Goal: Information Seeking & Learning: Learn about a topic

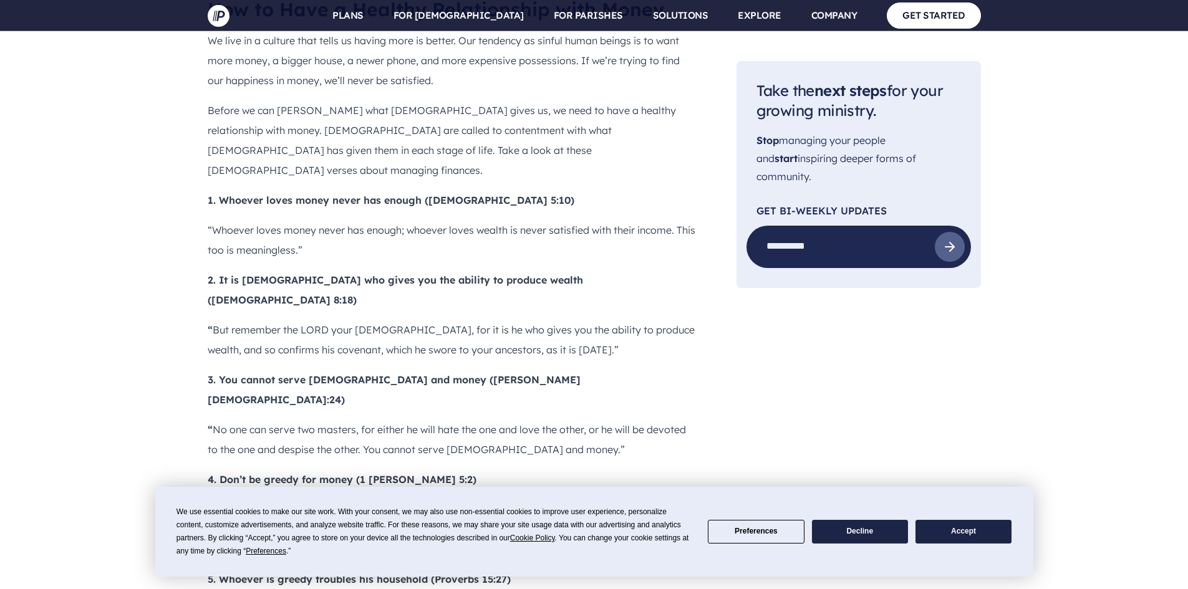
scroll to position [1122, 0]
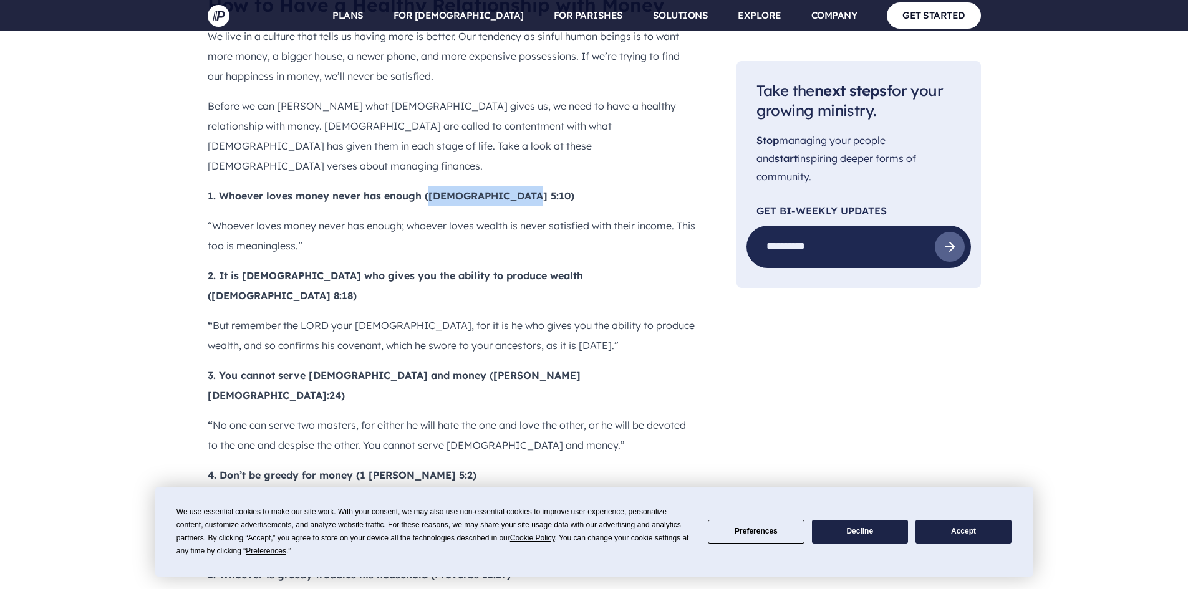
drag, startPoint x: 429, startPoint y: 169, endPoint x: 511, endPoint y: 169, distance: 81.7
click at [511, 190] on b "1. Whoever loves money never has enough ([DEMOGRAPHIC_DATA] 5:10)" at bounding box center [391, 196] width 367 height 12
copy b "[DEMOGRAPHIC_DATA] 5:10"
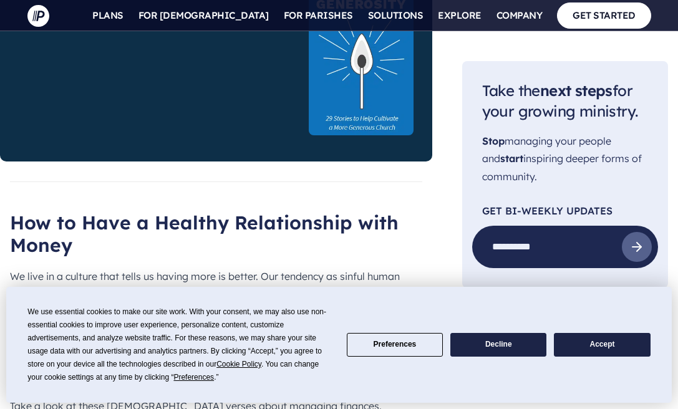
scroll to position [1162, 0]
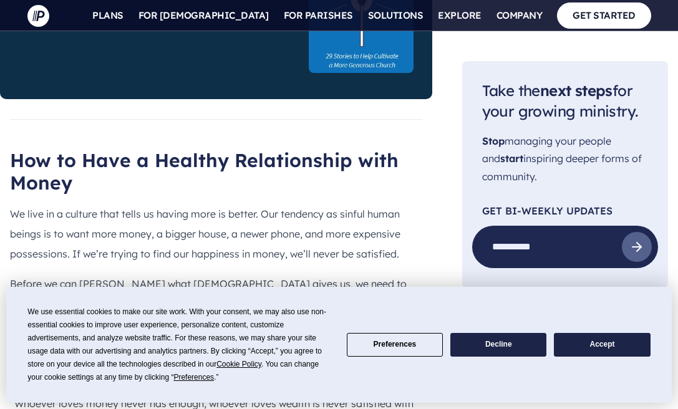
drag, startPoint x: 299, startPoint y: 187, endPoint x: 383, endPoint y: 186, distance: 84.2
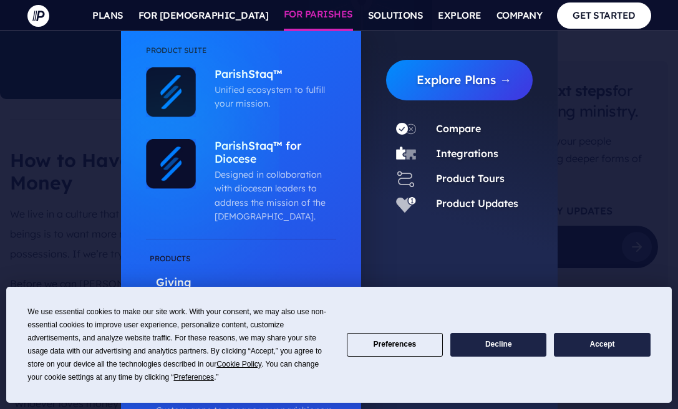
copy b "[DEMOGRAPHIC_DATA] 8:18"
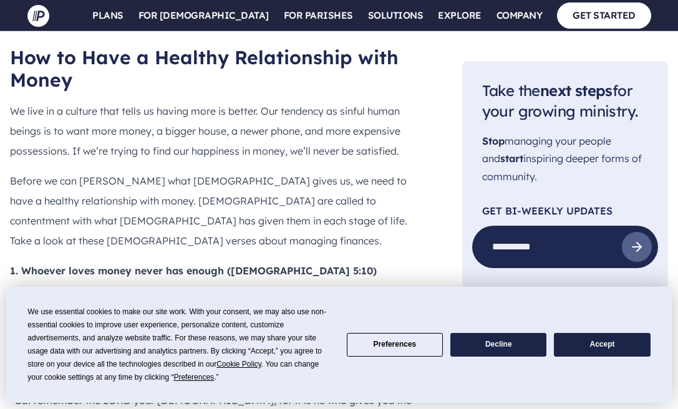
scroll to position [1287, 0]
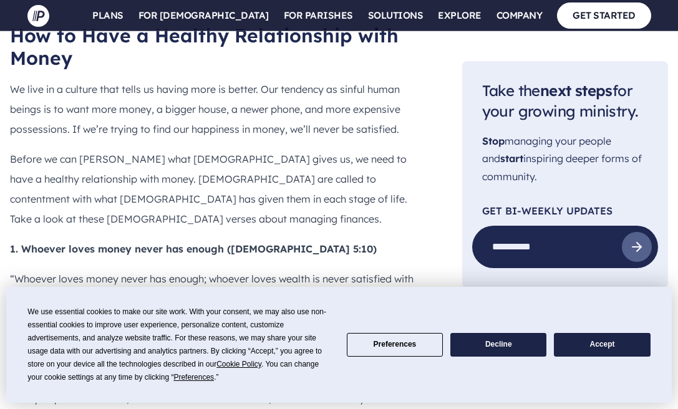
drag, startPoint x: 198, startPoint y: 146, endPoint x: 263, endPoint y: 151, distance: 65.0
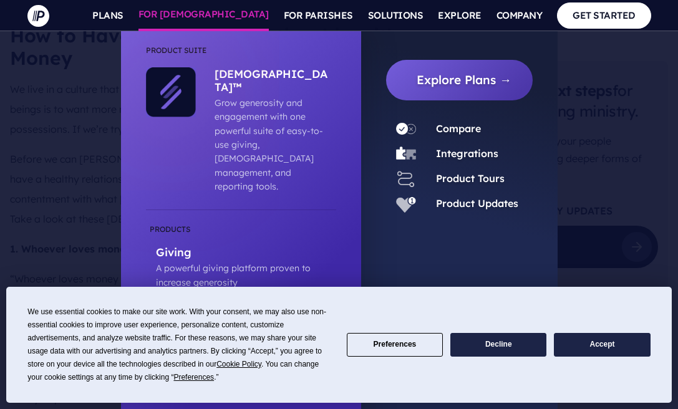
copy b "[PERSON_NAME][DEMOGRAPHIC_DATA]:24"
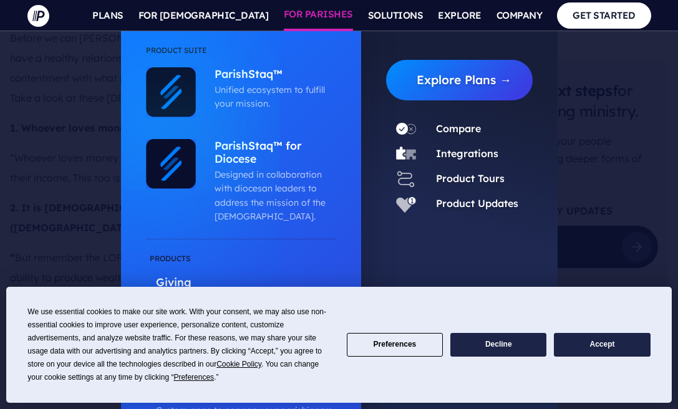
scroll to position [1412, 0]
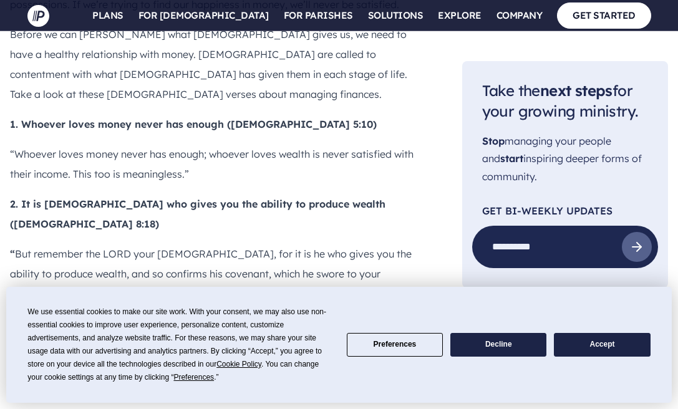
drag, startPoint x: 163, startPoint y: 99, endPoint x: 213, endPoint y: 95, distance: 50.0
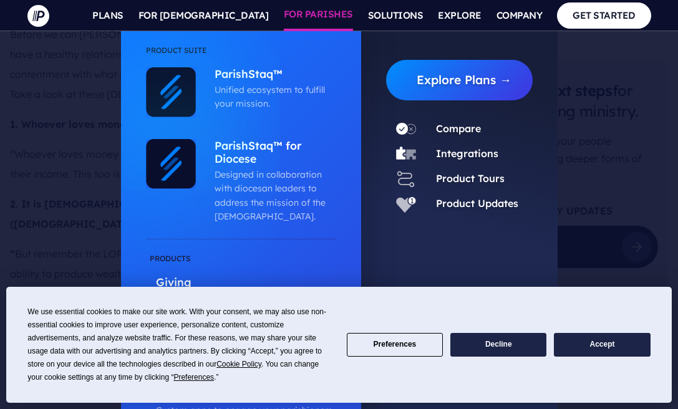
copy b "1 [PERSON_NAME] 5:2"
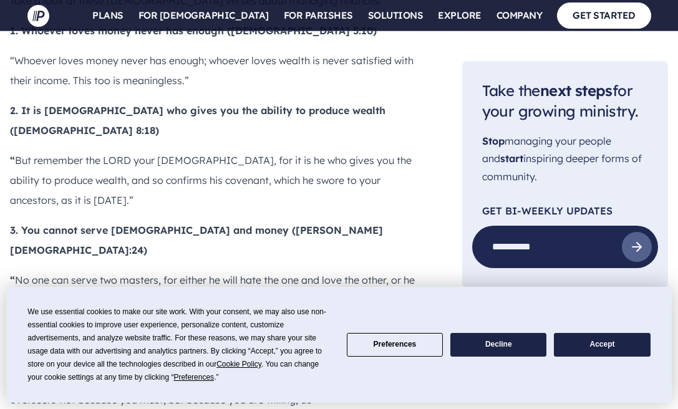
scroll to position [1474, 0]
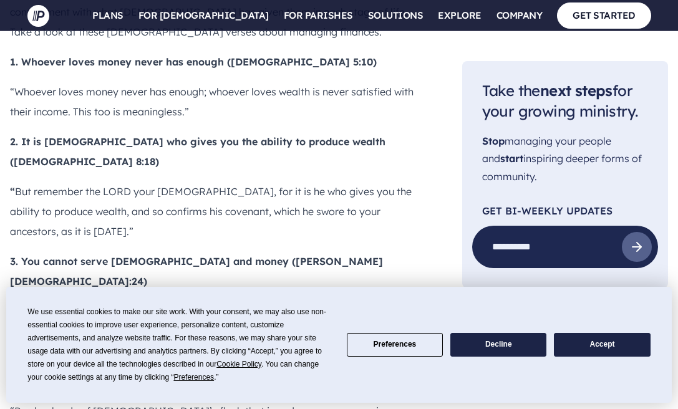
drag, startPoint x: 237, startPoint y: 139, endPoint x: 307, endPoint y: 137, distance: 69.9
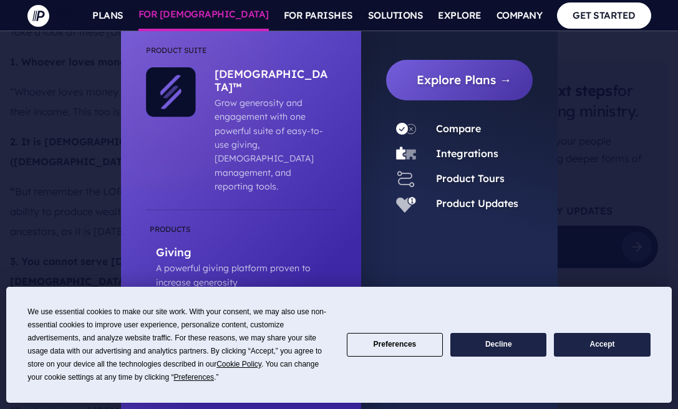
copy b "Proverbs 15:27"
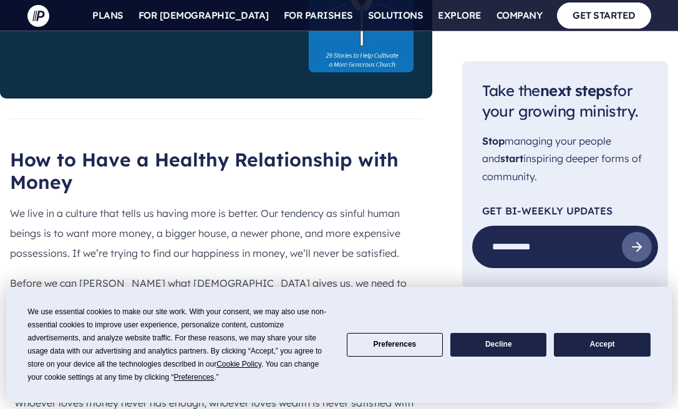
scroll to position [1162, 0]
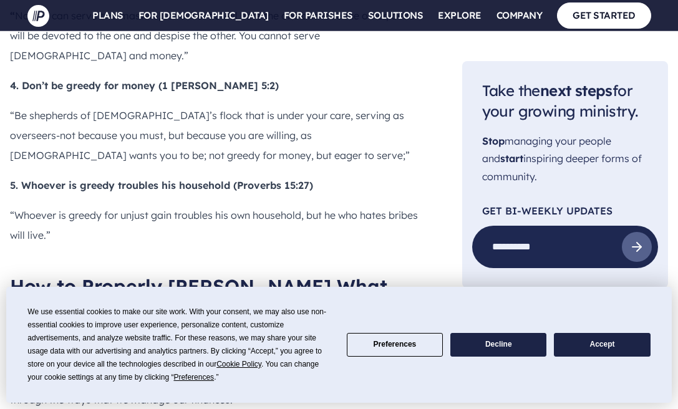
scroll to position [1786, 0]
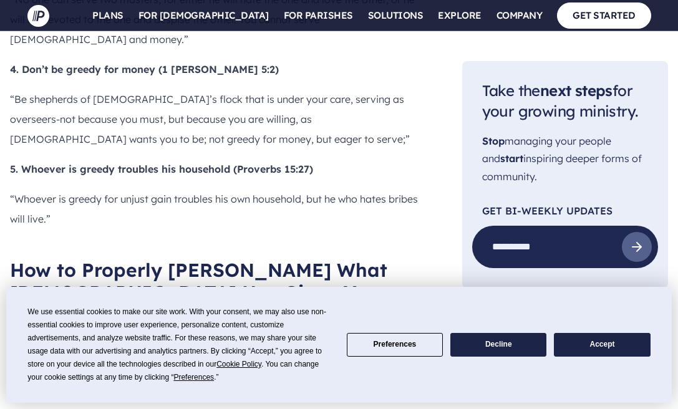
drag, startPoint x: 191, startPoint y: 189, endPoint x: 263, endPoint y: 190, distance: 72.3
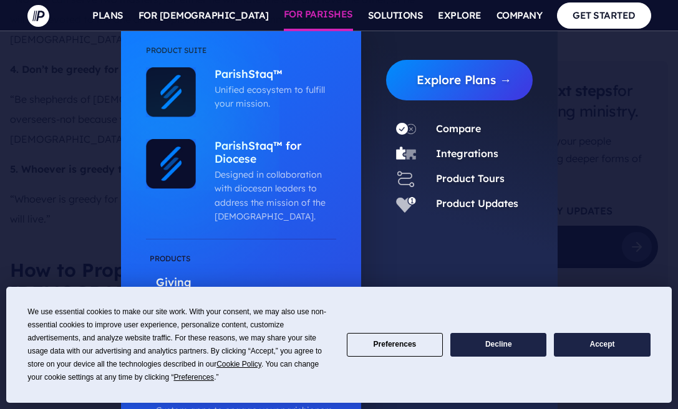
copy b "Proverbs 13:11"
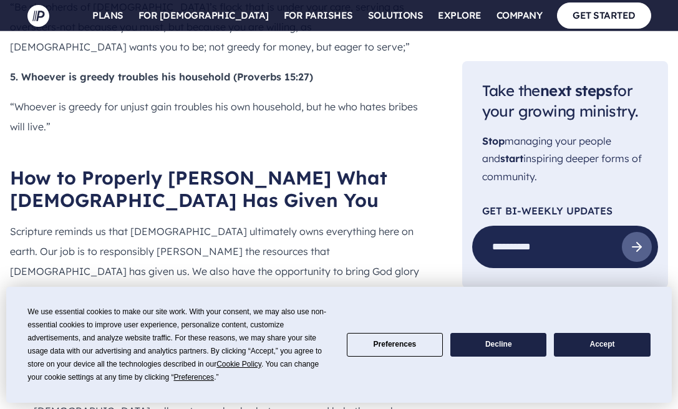
scroll to position [1911, 0]
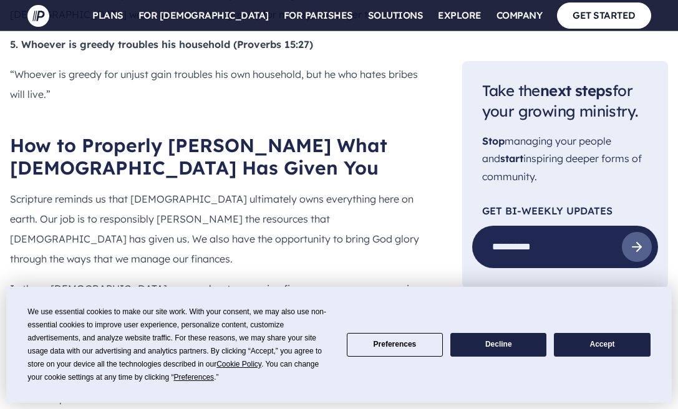
drag, startPoint x: 167, startPoint y: 145, endPoint x: 228, endPoint y: 145, distance: 60.5
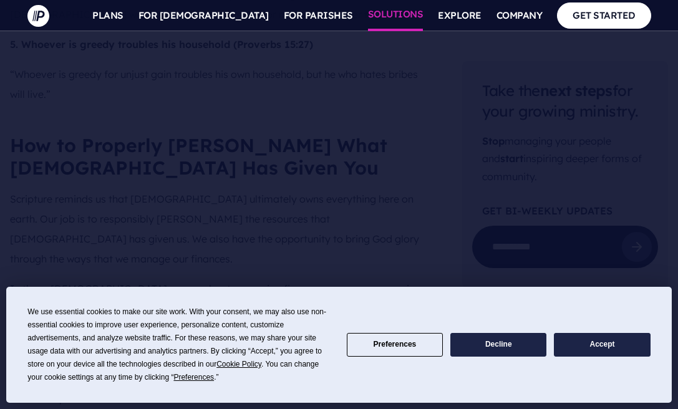
copy b "[PERSON_NAME] 5:4-6"
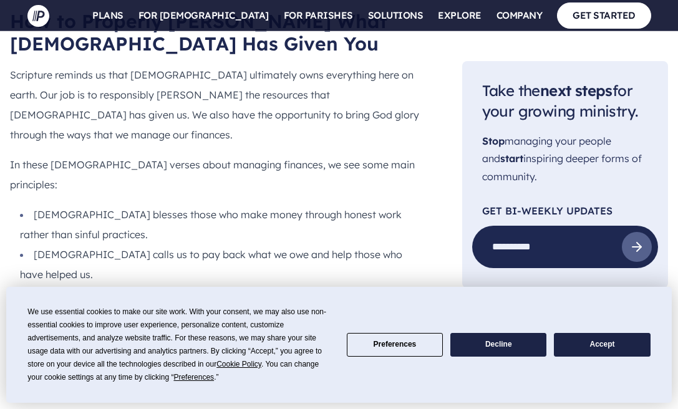
scroll to position [2035, 0]
drag, startPoint x: 155, startPoint y: 161, endPoint x: 226, endPoint y: 162, distance: 71.1
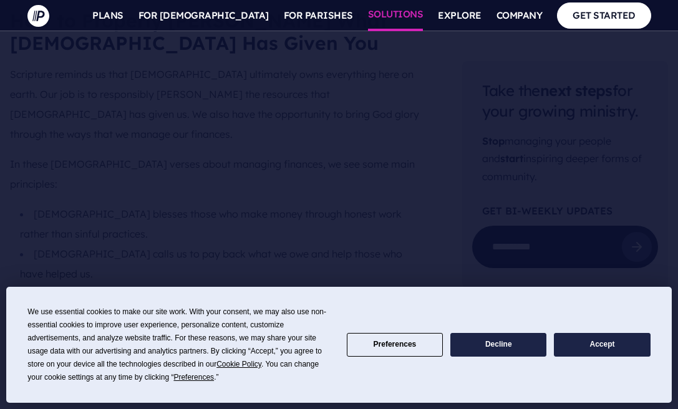
copy b "Proverbs 13:16"
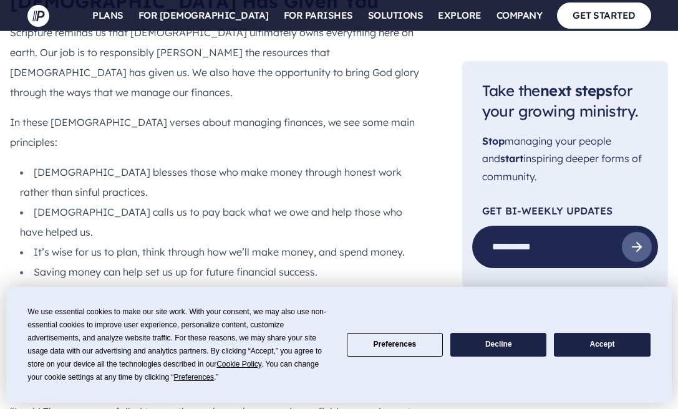
scroll to position [2098, 0]
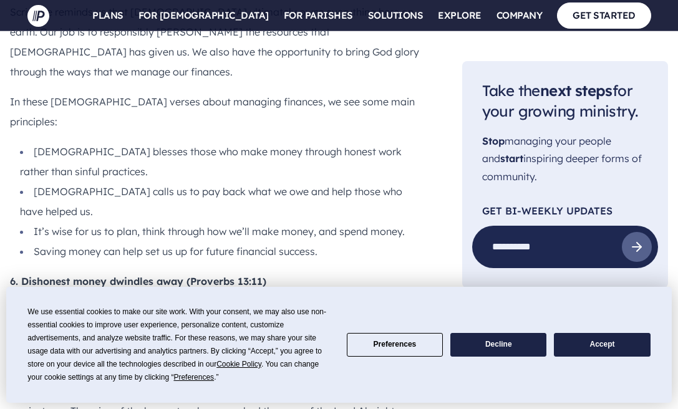
drag, startPoint x: 229, startPoint y: 158, endPoint x: 285, endPoint y: 154, distance: 56.3
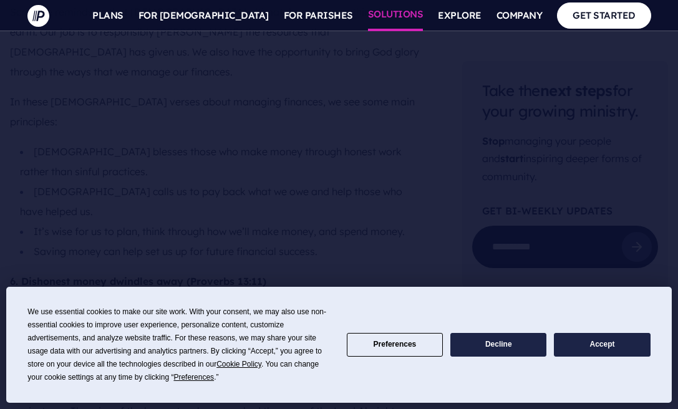
copy b "Proverbs 21:5"
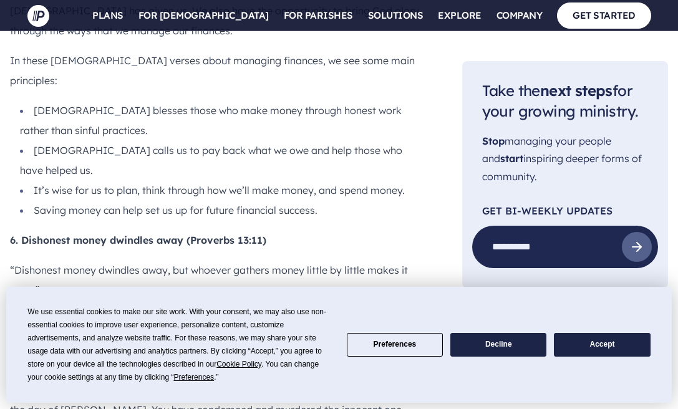
scroll to position [2160, 0]
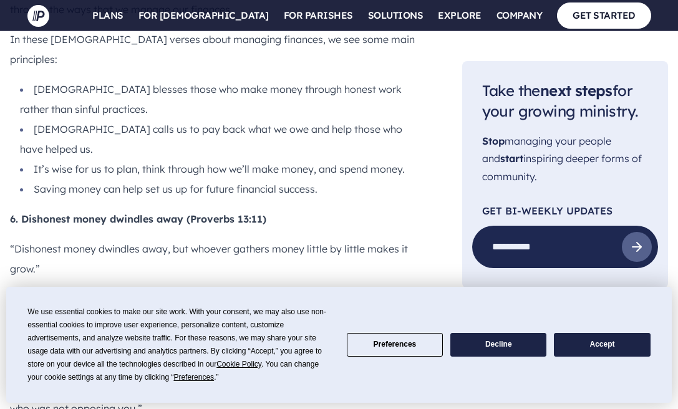
drag, startPoint x: 188, startPoint y: 159, endPoint x: 240, endPoint y: 160, distance: 52.4
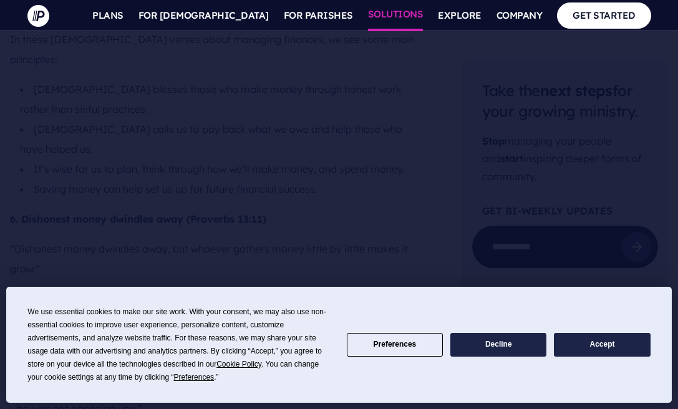
copy b "[DEMOGRAPHIC_DATA]:28"
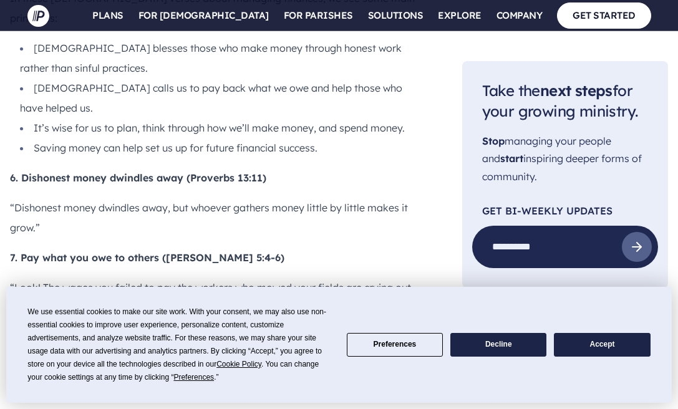
scroll to position [2222, 0]
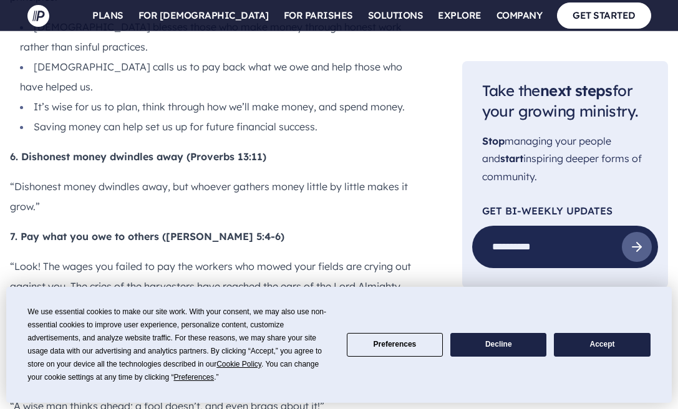
drag, startPoint x: 173, startPoint y: 173, endPoint x: 262, endPoint y: 173, distance: 88.5
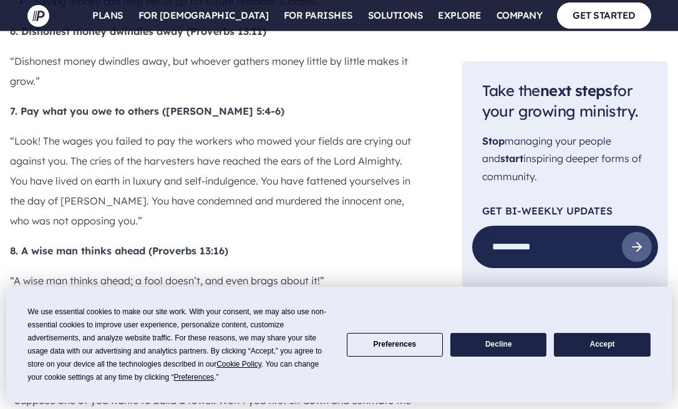
scroll to position [2347, 0]
drag, startPoint x: 176, startPoint y: 130, endPoint x: 236, endPoint y: 128, distance: 59.9
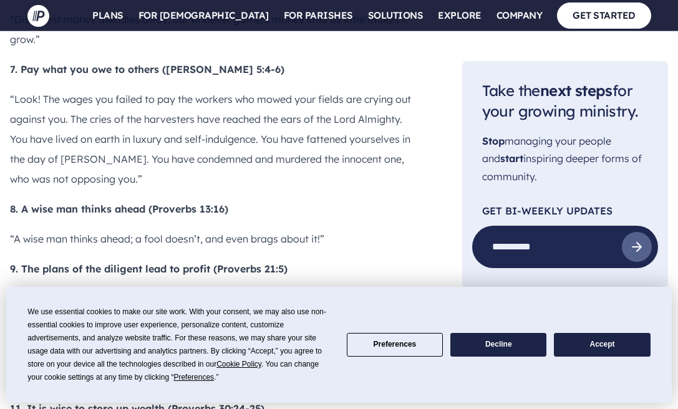
scroll to position [2409, 0]
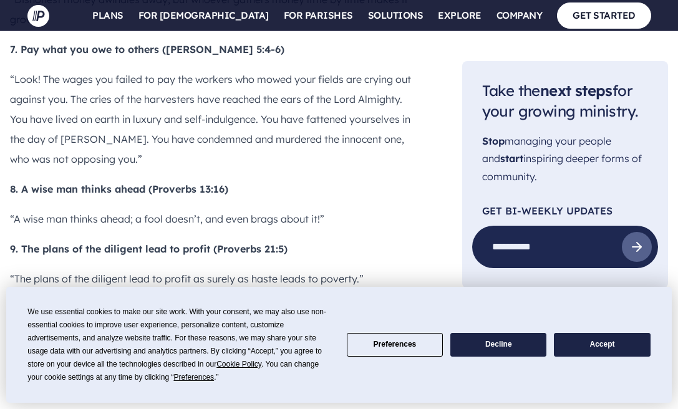
drag, startPoint x: 220, startPoint y: 145, endPoint x: 295, endPoint y: 141, distance: 74.9
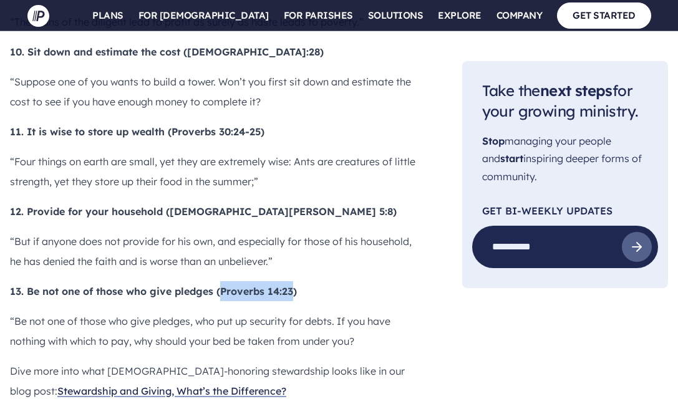
scroll to position [2659, 0]
